Goal: Transaction & Acquisition: Purchase product/service

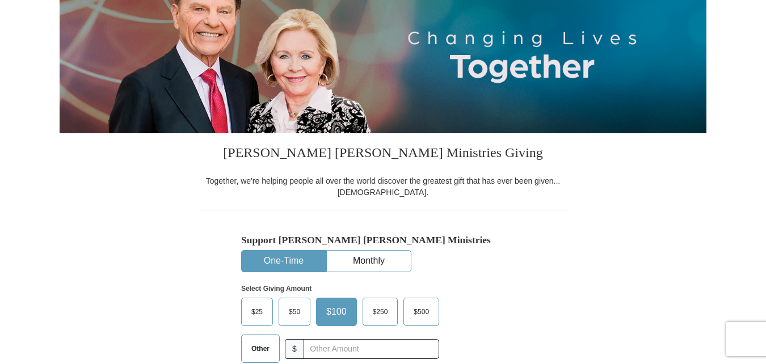
scroll to position [170, 0]
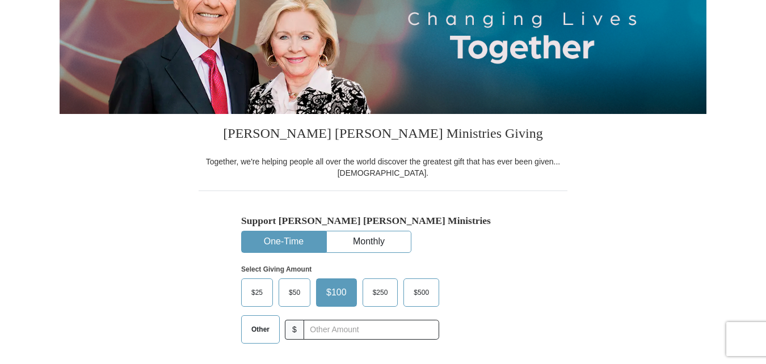
click at [295, 239] on button "One-Time" at bounding box center [284, 241] width 84 height 21
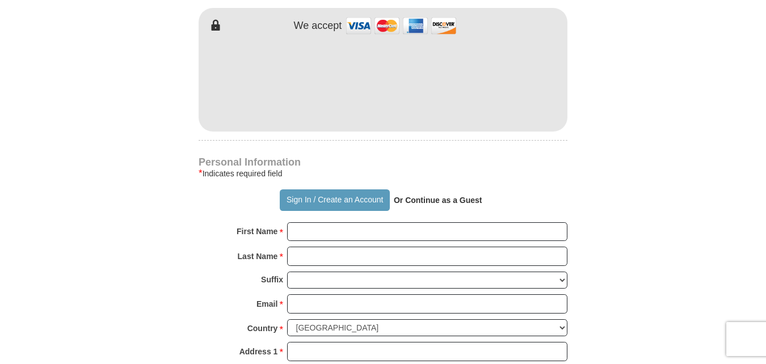
scroll to position [681, 0]
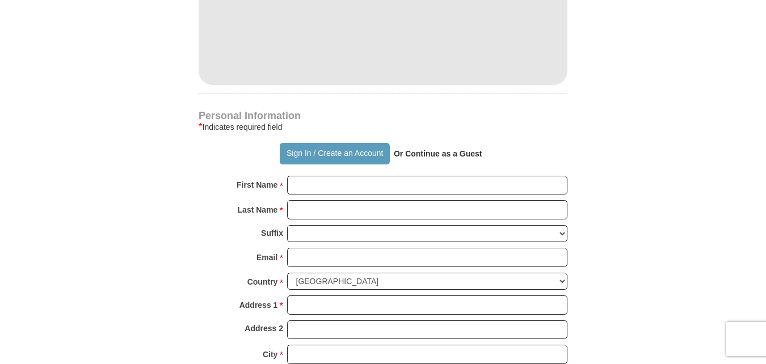
click at [442, 152] on strong "Or Continue as a Guest" at bounding box center [438, 153] width 89 height 9
click at [466, 155] on strong "Or Continue as a Guest" at bounding box center [438, 153] width 89 height 9
drag, startPoint x: 394, startPoint y: 150, endPoint x: 403, endPoint y: 155, distance: 9.6
click at [403, 155] on strong "Or Continue as a Guest" at bounding box center [438, 153] width 89 height 9
drag, startPoint x: 403, startPoint y: 155, endPoint x: 517, endPoint y: 146, distance: 114.4
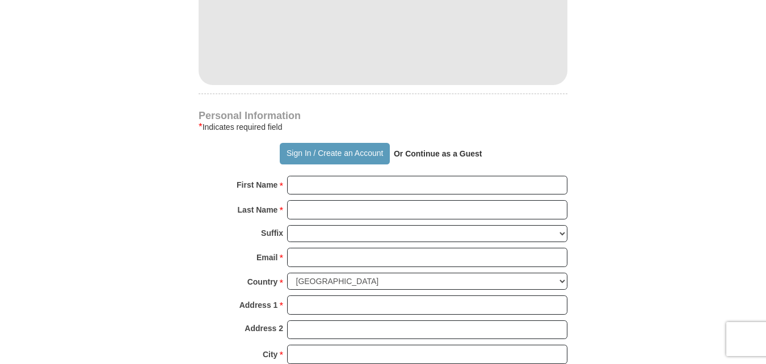
click at [517, 146] on div "Sign In / Create an Account Or Continue as a Guest" at bounding box center [383, 154] width 369 height 22
click at [363, 157] on button "Sign In / Create an Account" at bounding box center [334, 154] width 109 height 22
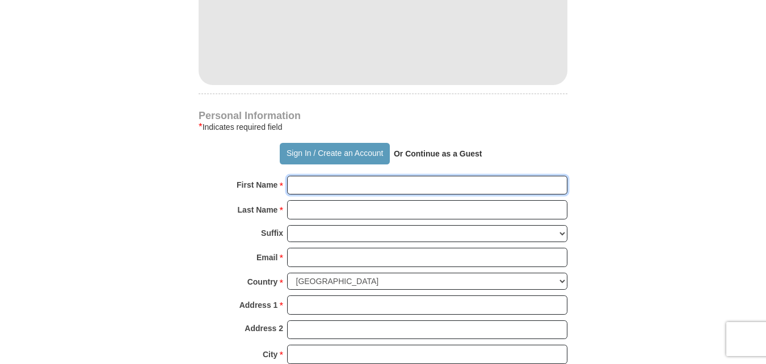
click at [323, 184] on input "First Name *" at bounding box center [427, 185] width 280 height 19
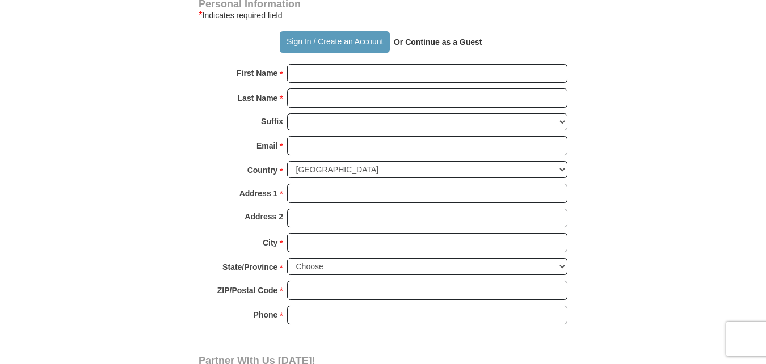
scroll to position [794, 0]
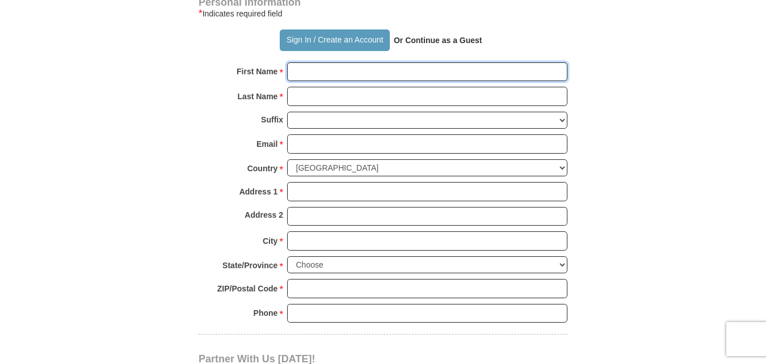
click at [346, 67] on input "First Name *" at bounding box center [427, 71] width 280 height 19
type input "Traci"
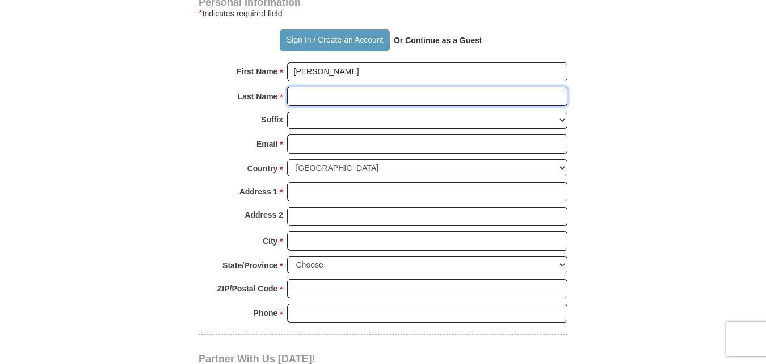
type input "Stewart"
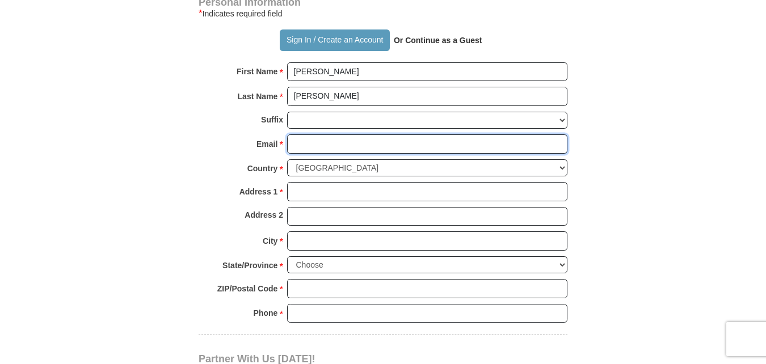
type input "tms929519@gmail.com"
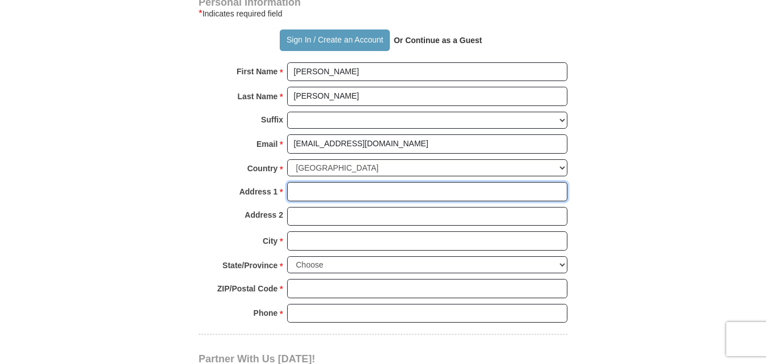
type input "712 Walnut Street"
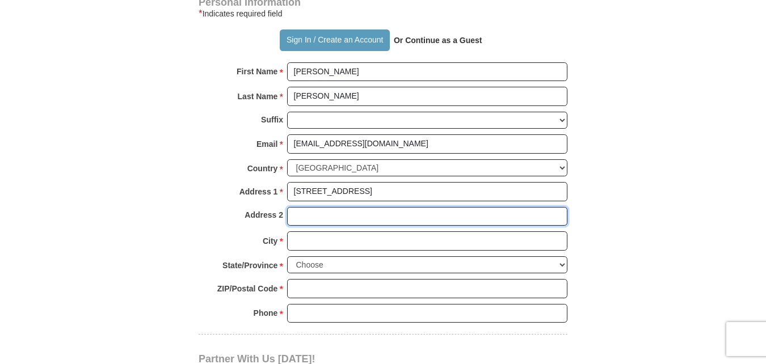
type input "712 Walnut Street"
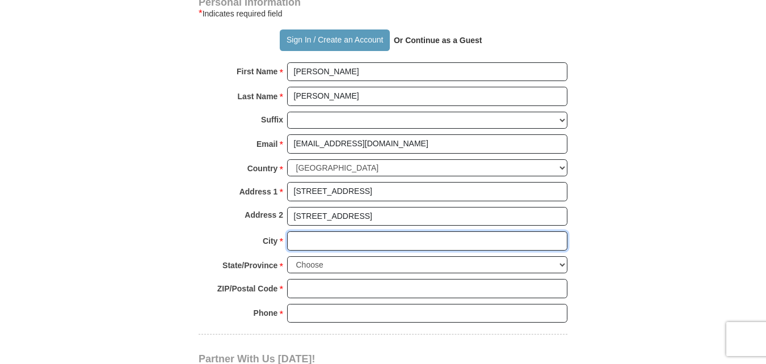
type input "Omaha"
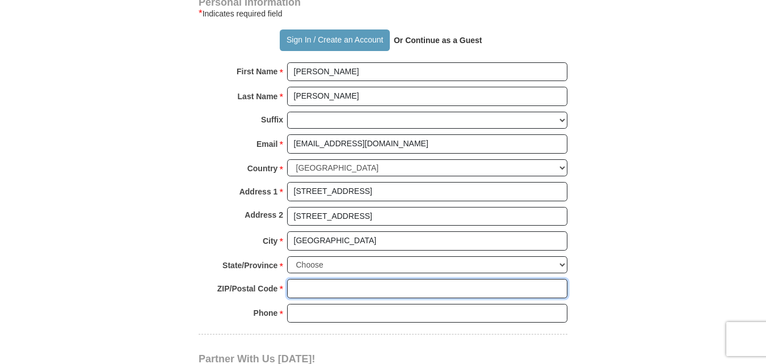
type input "75571"
type input "6154541818"
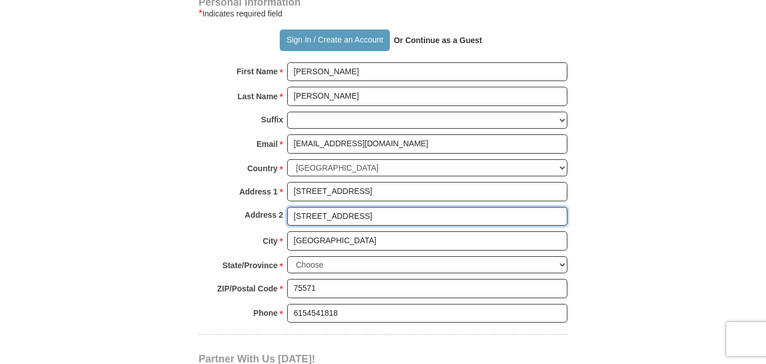
drag, startPoint x: 360, startPoint y: 218, endPoint x: 284, endPoint y: 210, distance: 76.9
click at [284, 210] on div "Address 2 712 Walnut Street" at bounding box center [383, 219] width 369 height 25
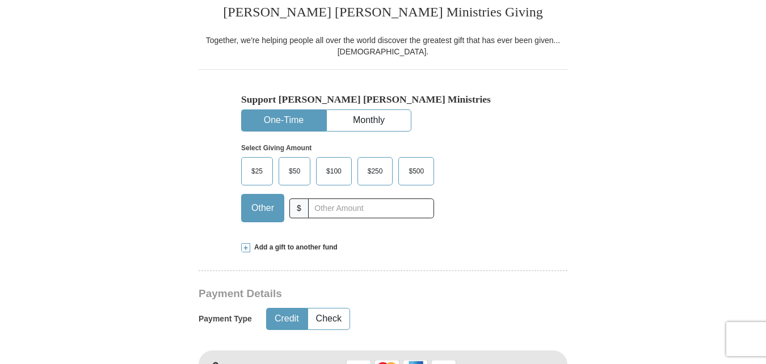
scroll to position [284, 0]
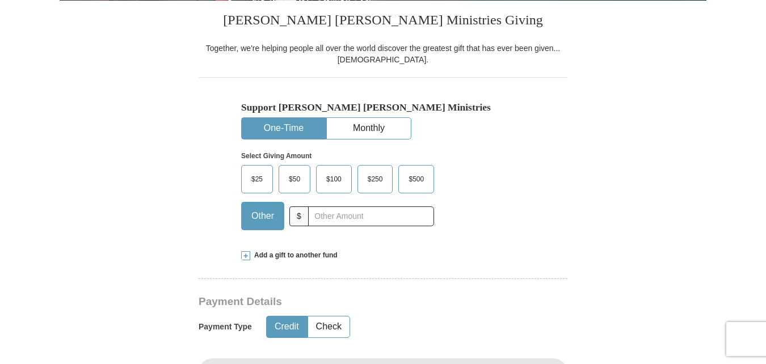
click at [334, 183] on span "$100" at bounding box center [334, 179] width 27 height 17
click at [0, 0] on input "$100" at bounding box center [0, 0] width 0 height 0
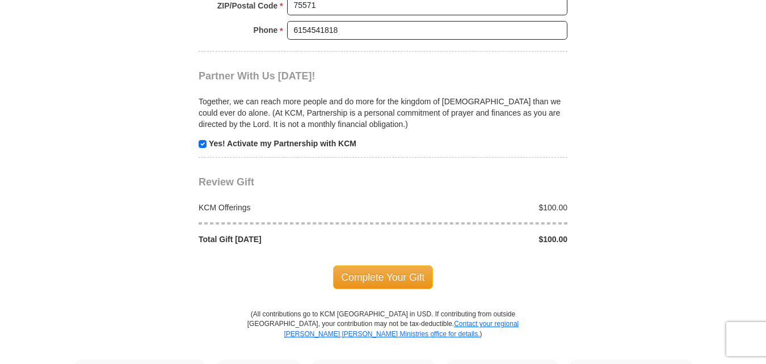
scroll to position [1078, 0]
click at [372, 280] on span "Complete Your Gift" at bounding box center [383, 277] width 100 height 24
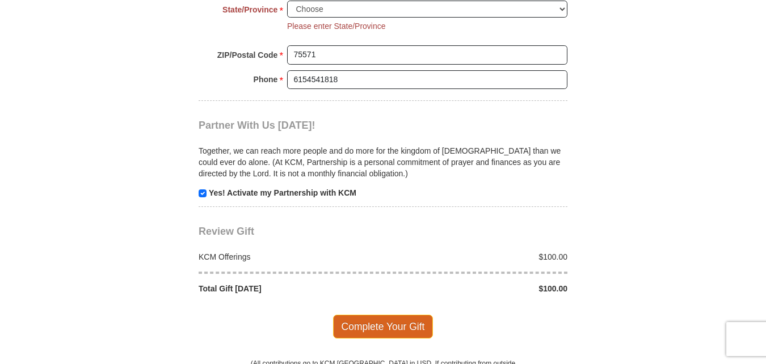
scroll to position [1040, 0]
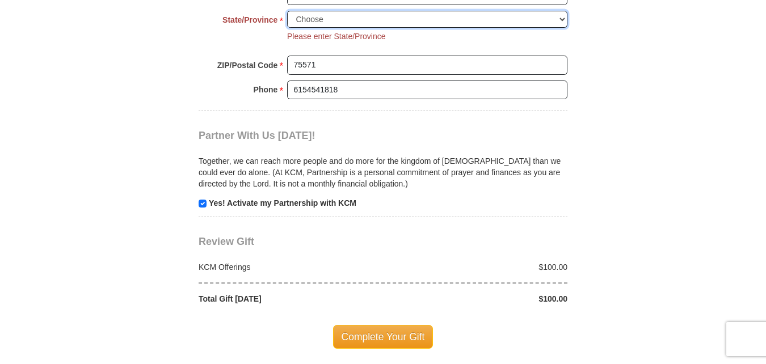
click at [323, 20] on select "Choose Alabama Alaska American Samoa Arizona Arkansas Armed Forces Americas Arm…" at bounding box center [427, 20] width 280 height 18
select select "TX"
click at [287, 11] on select "Choose Alabama Alaska American Samoa Arizona Arkansas Armed Forces Americas Arm…" at bounding box center [427, 20] width 280 height 18
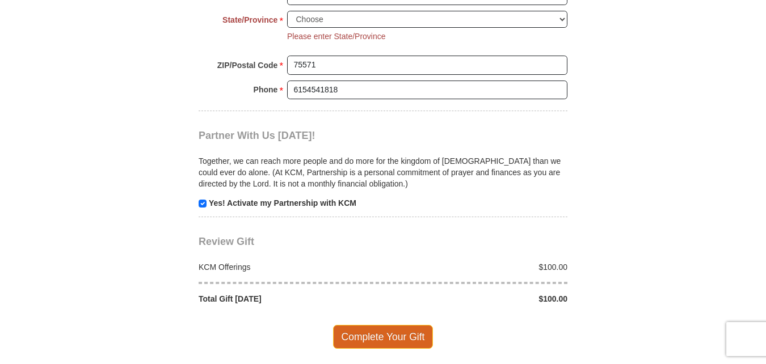
click at [363, 342] on span "Complete Your Gift" at bounding box center [383, 337] width 100 height 24
